Goal: Navigation & Orientation: Understand site structure

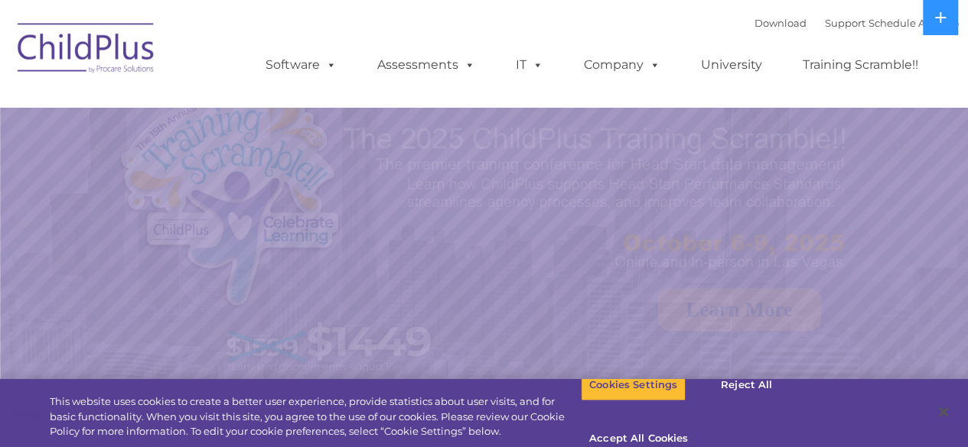
select select "MEDIUM"
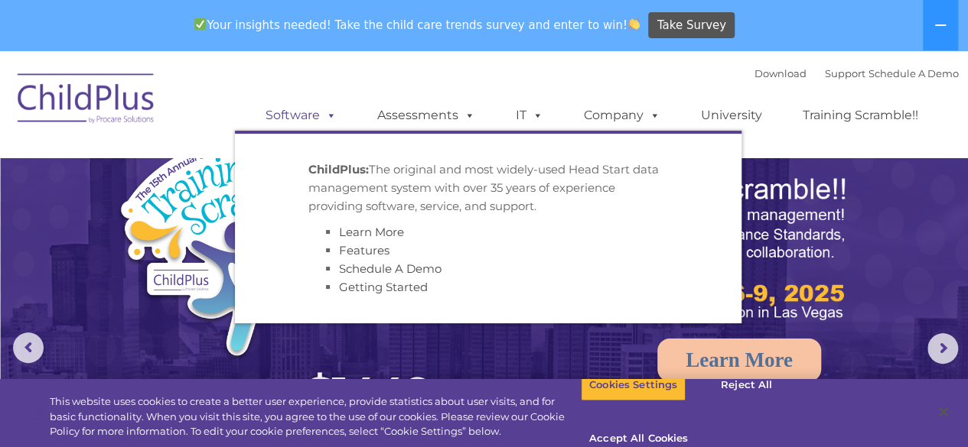
click at [332, 122] on span at bounding box center [328, 115] width 17 height 15
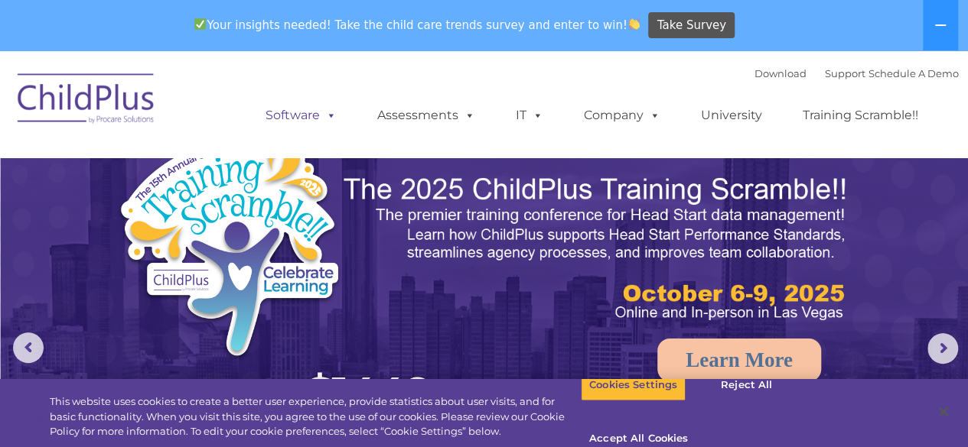
click at [332, 122] on span at bounding box center [328, 115] width 17 height 15
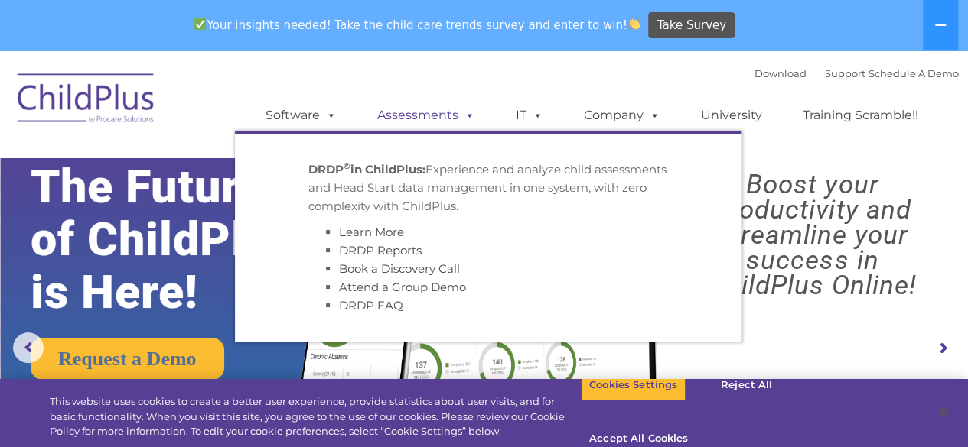
click at [405, 117] on link "Assessments" at bounding box center [426, 115] width 129 height 31
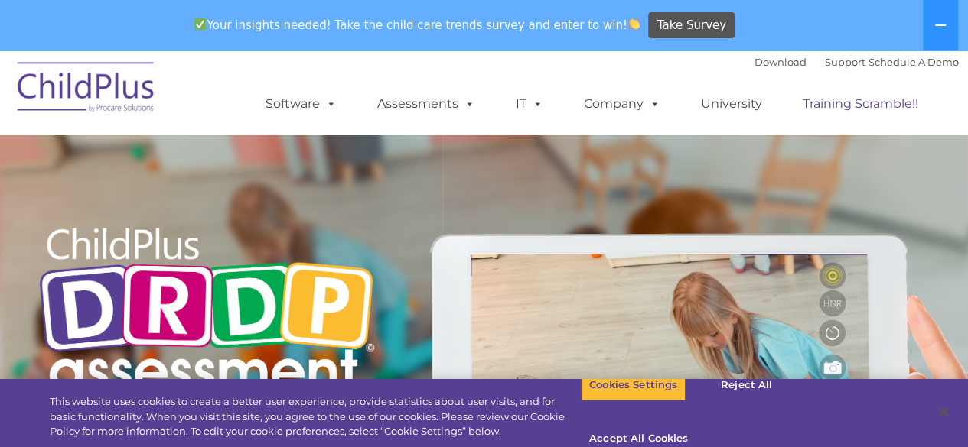
click at [820, 114] on link "Training Scramble!!" at bounding box center [860, 104] width 146 height 31
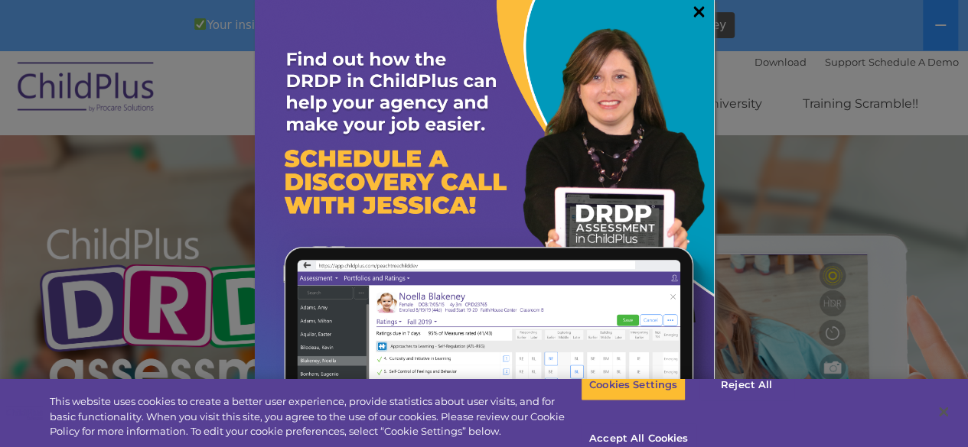
click at [690, 12] on link "×" at bounding box center [699, 11] width 18 height 15
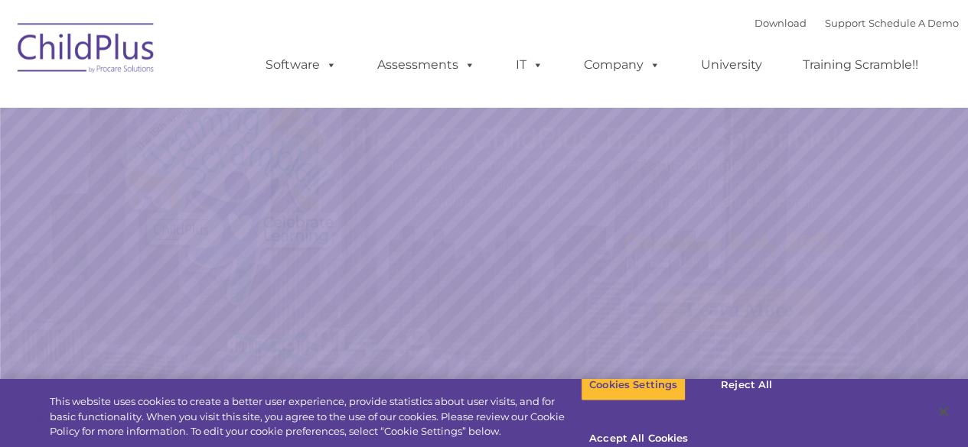
select select "MEDIUM"
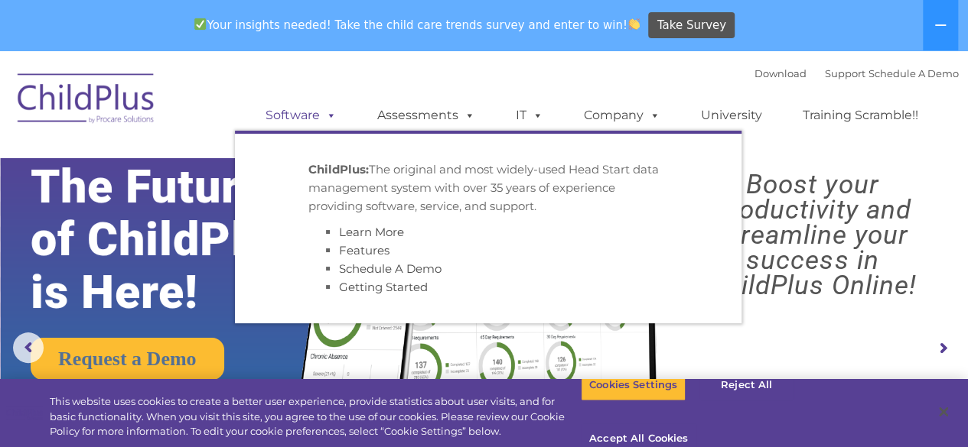
click at [304, 125] on link "Software" at bounding box center [301, 115] width 102 height 31
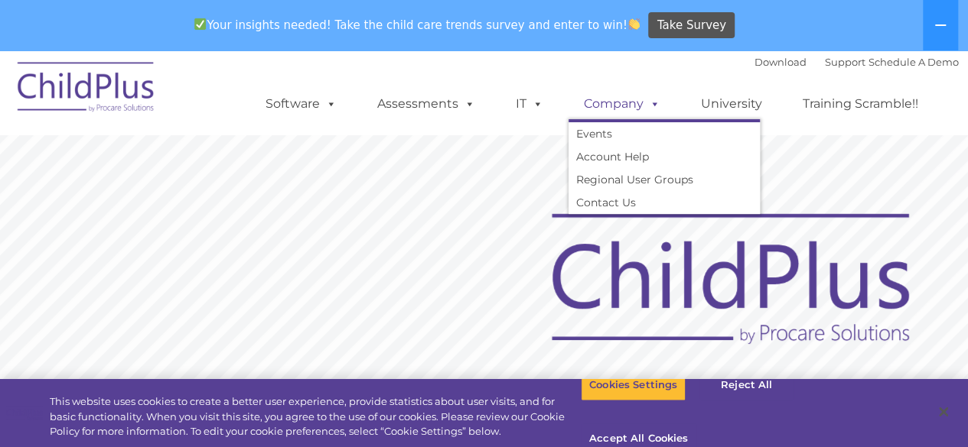
click at [633, 106] on link "Company" at bounding box center [621, 104] width 107 height 31
